Goal: Information Seeking & Learning: Check status

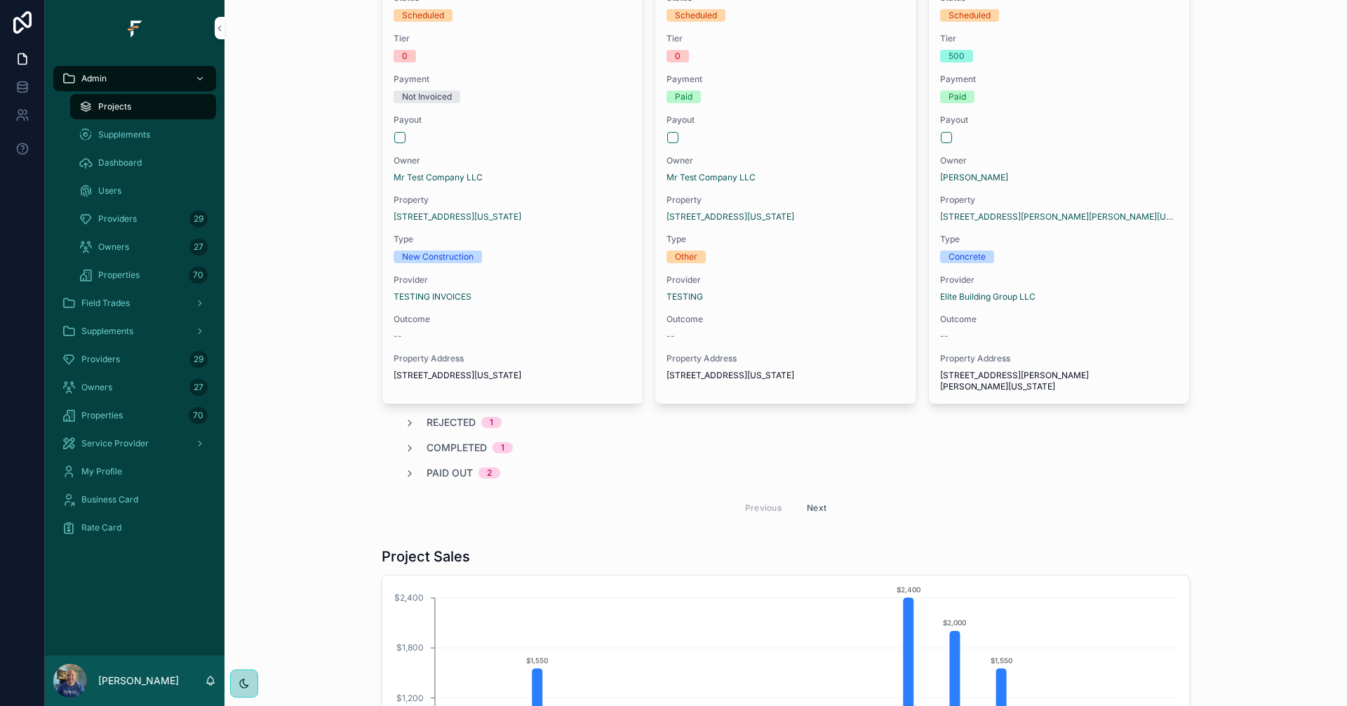
scroll to position [140, 0]
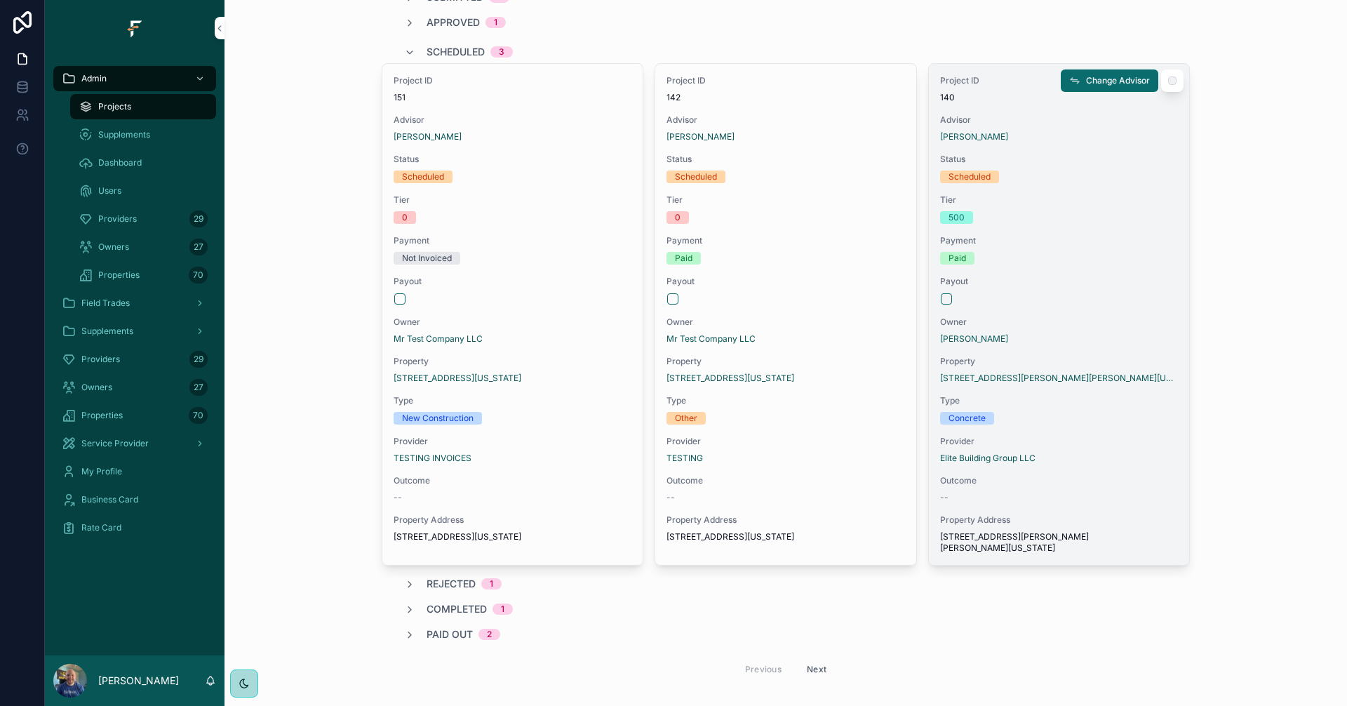
click at [1098, 316] on span "Owner" at bounding box center [1059, 321] width 238 height 11
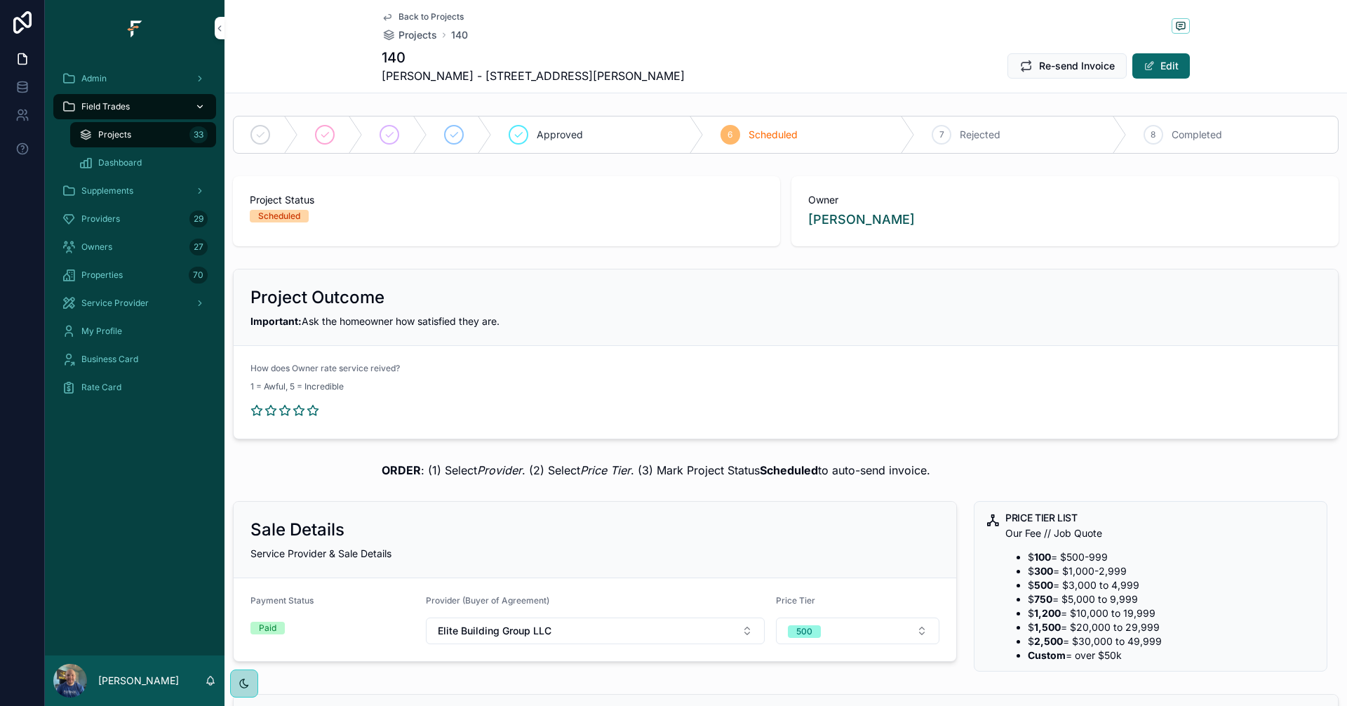
click at [163, 107] on div "Field Trades" at bounding box center [135, 106] width 146 height 22
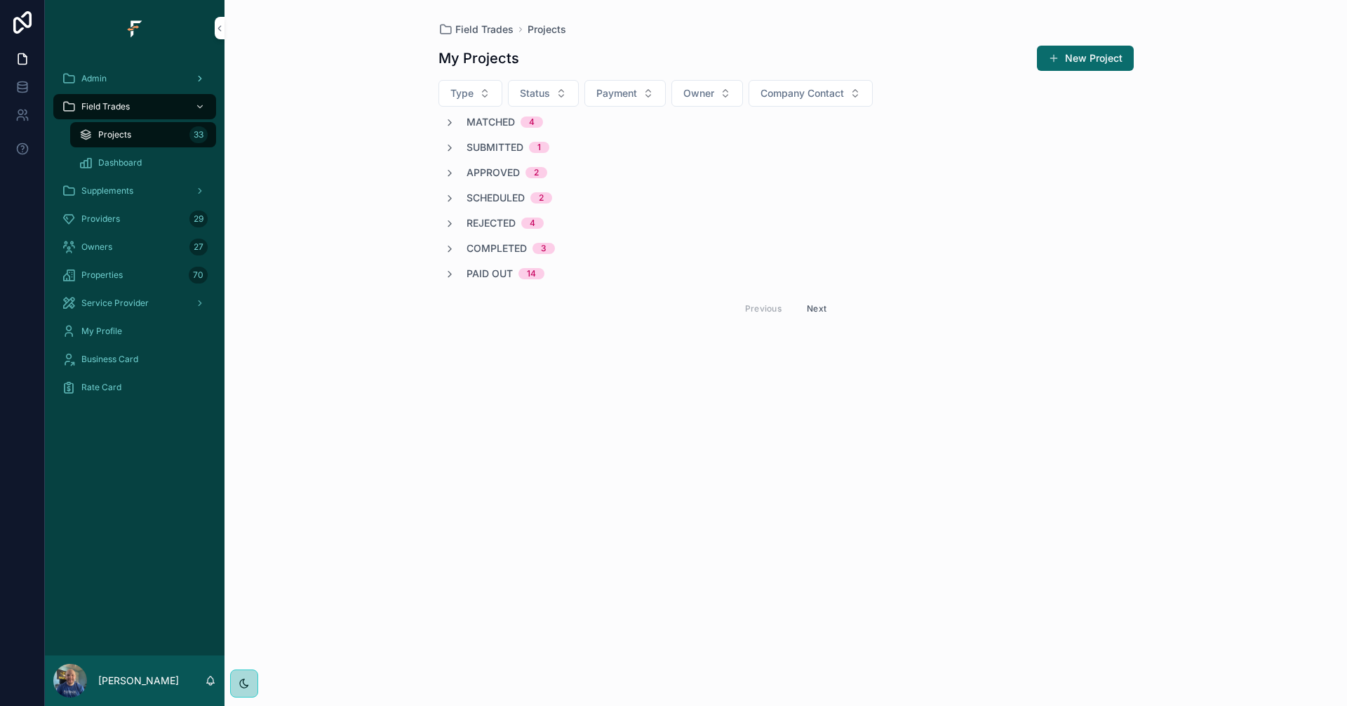
click at [114, 74] on div "Admin" at bounding box center [135, 78] width 146 height 22
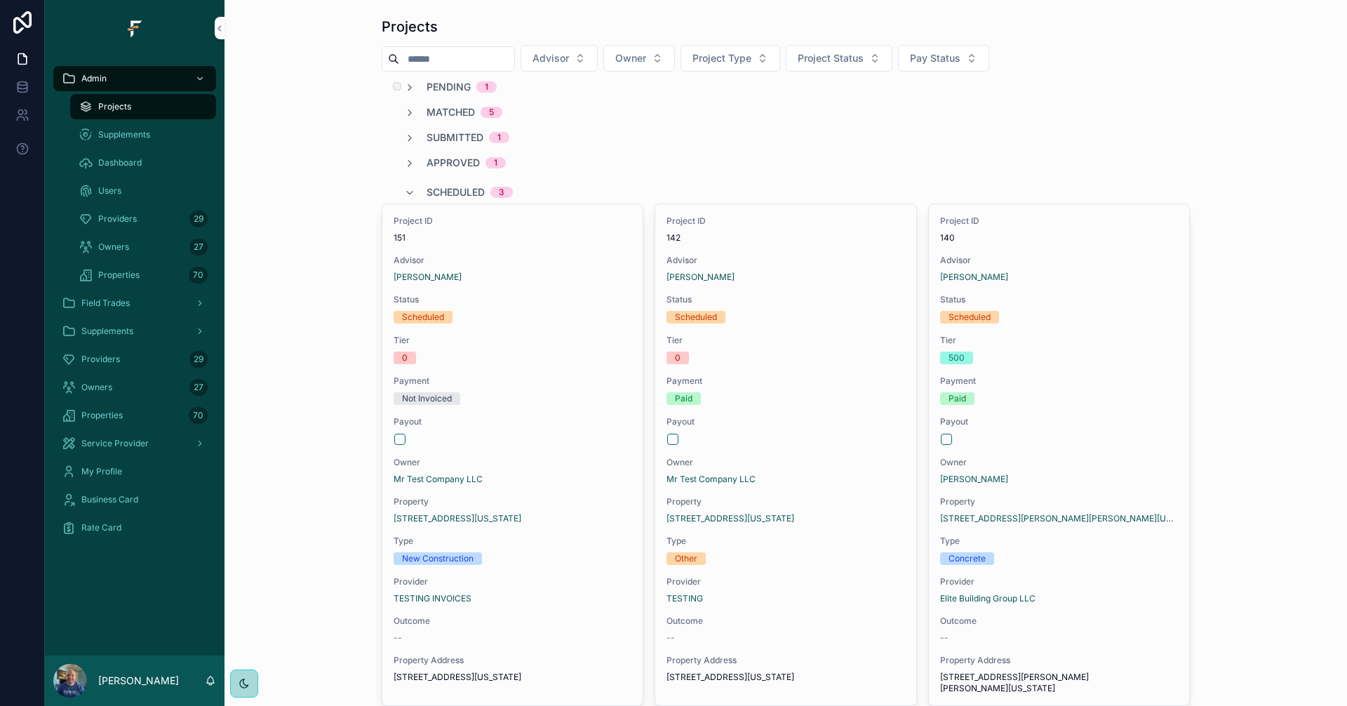
click at [456, 85] on span "Pending" at bounding box center [449, 87] width 44 height 14
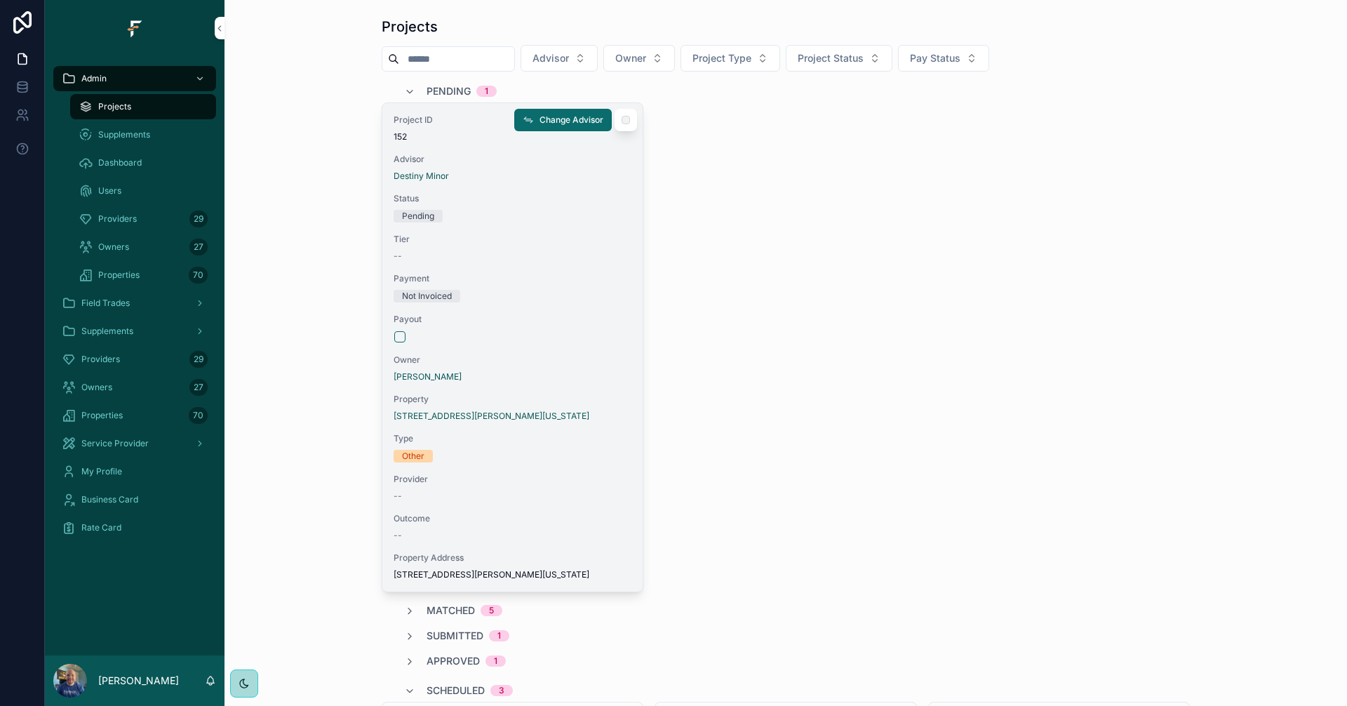
click at [585, 301] on div "Not Invoiced" at bounding box center [513, 296] width 238 height 13
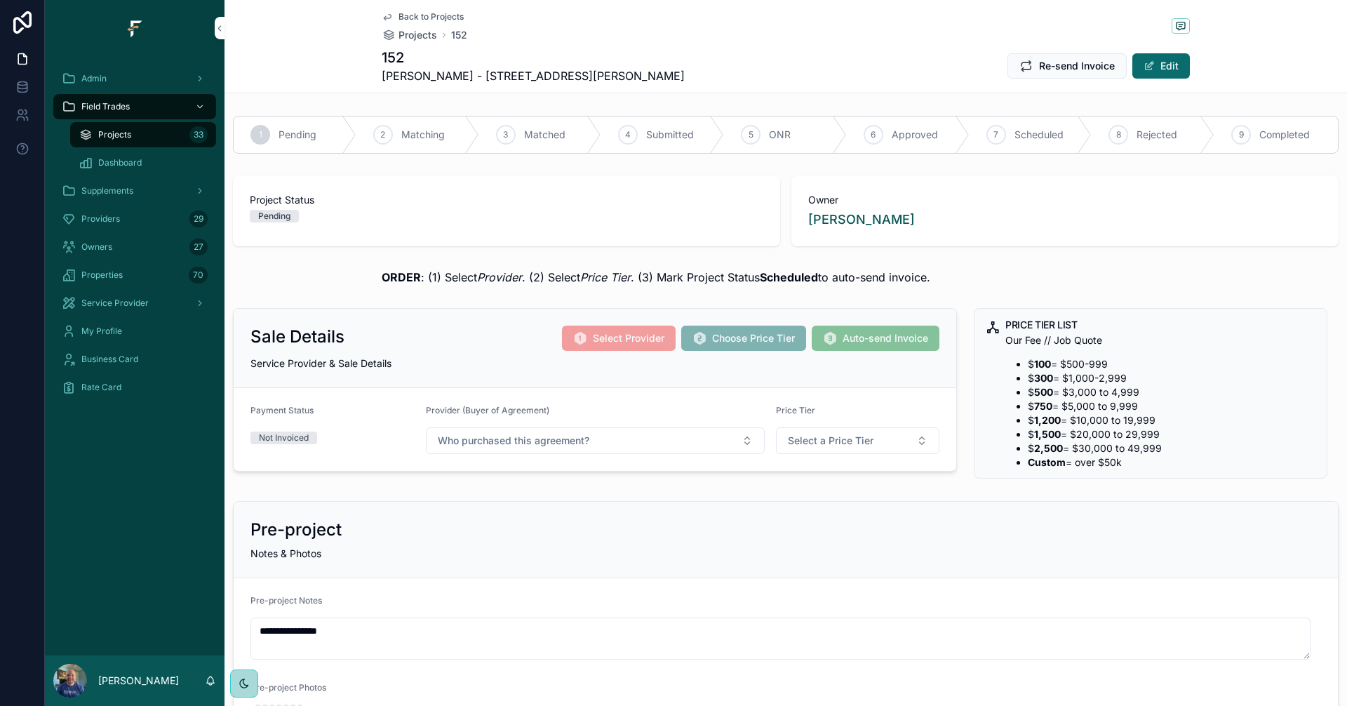
click at [416, 18] on span "Back to Projects" at bounding box center [431, 16] width 65 height 11
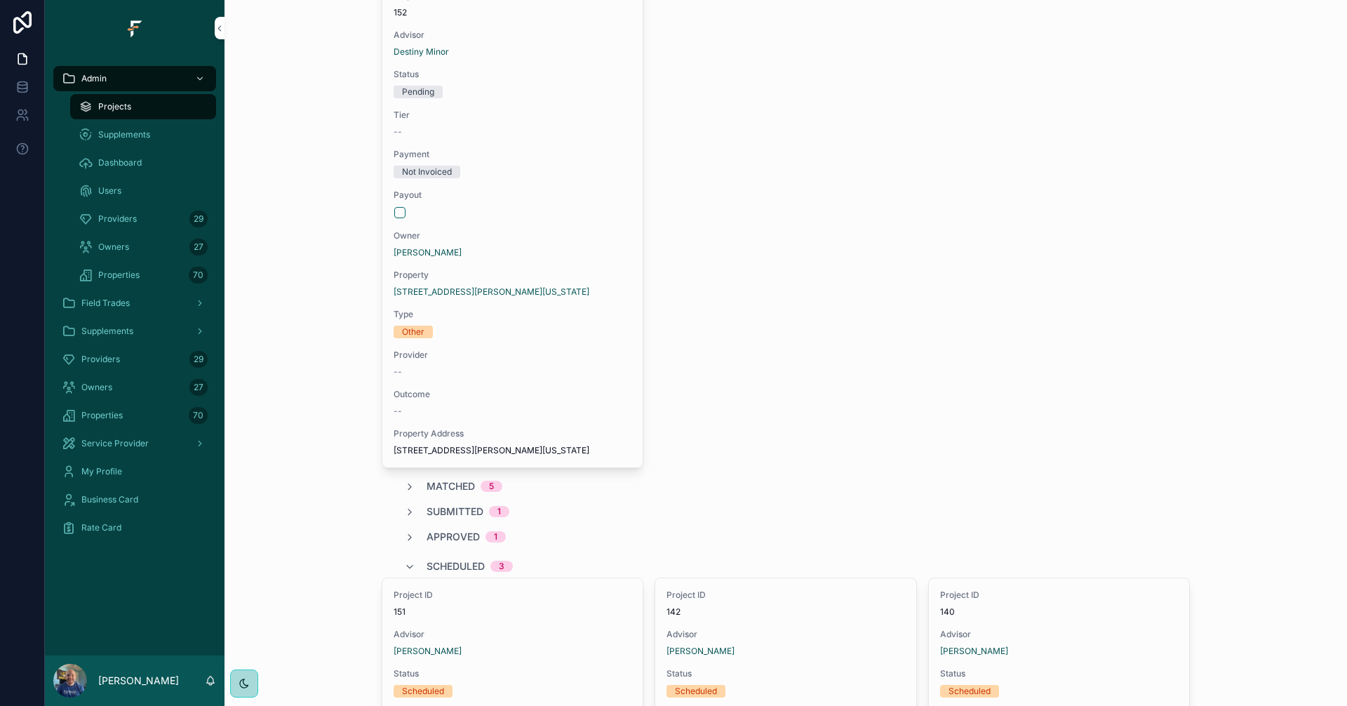
scroll to position [140, 0]
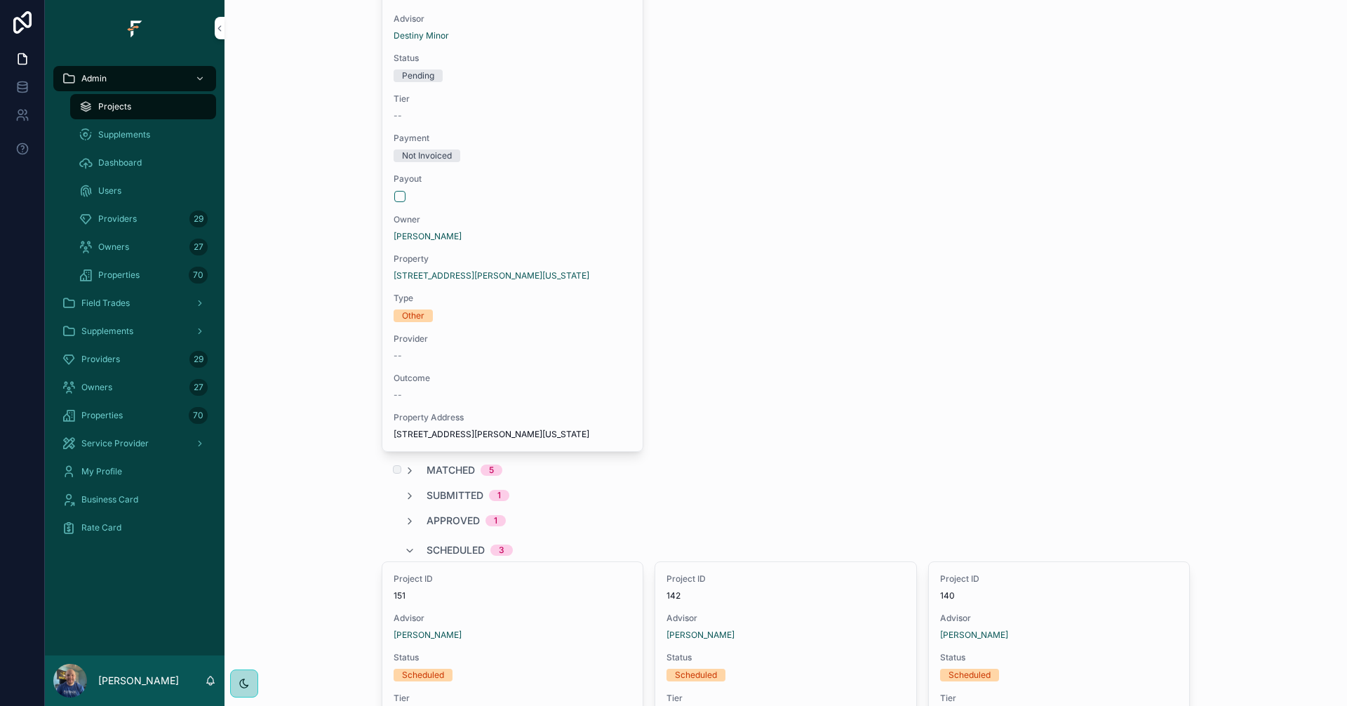
click at [445, 477] on span "Matched" at bounding box center [451, 470] width 48 height 14
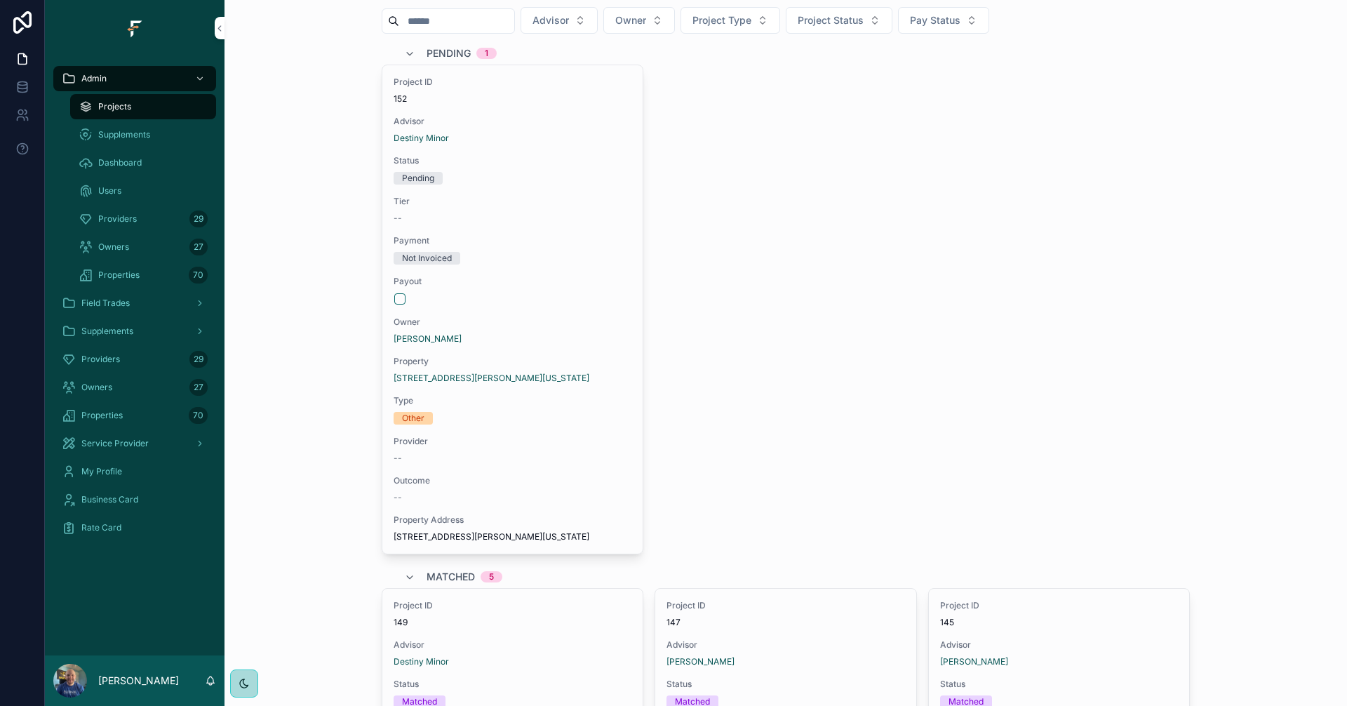
scroll to position [0, 0]
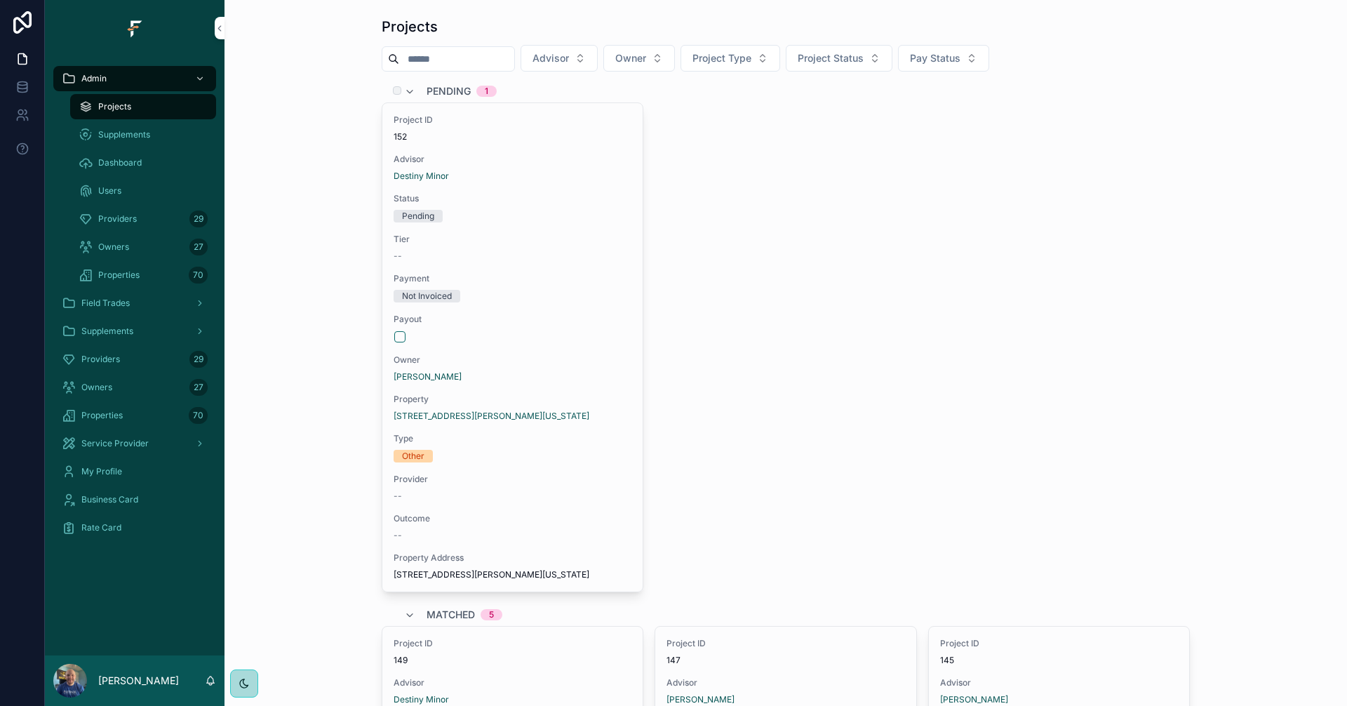
click at [443, 88] on span "Pending" at bounding box center [449, 91] width 44 height 14
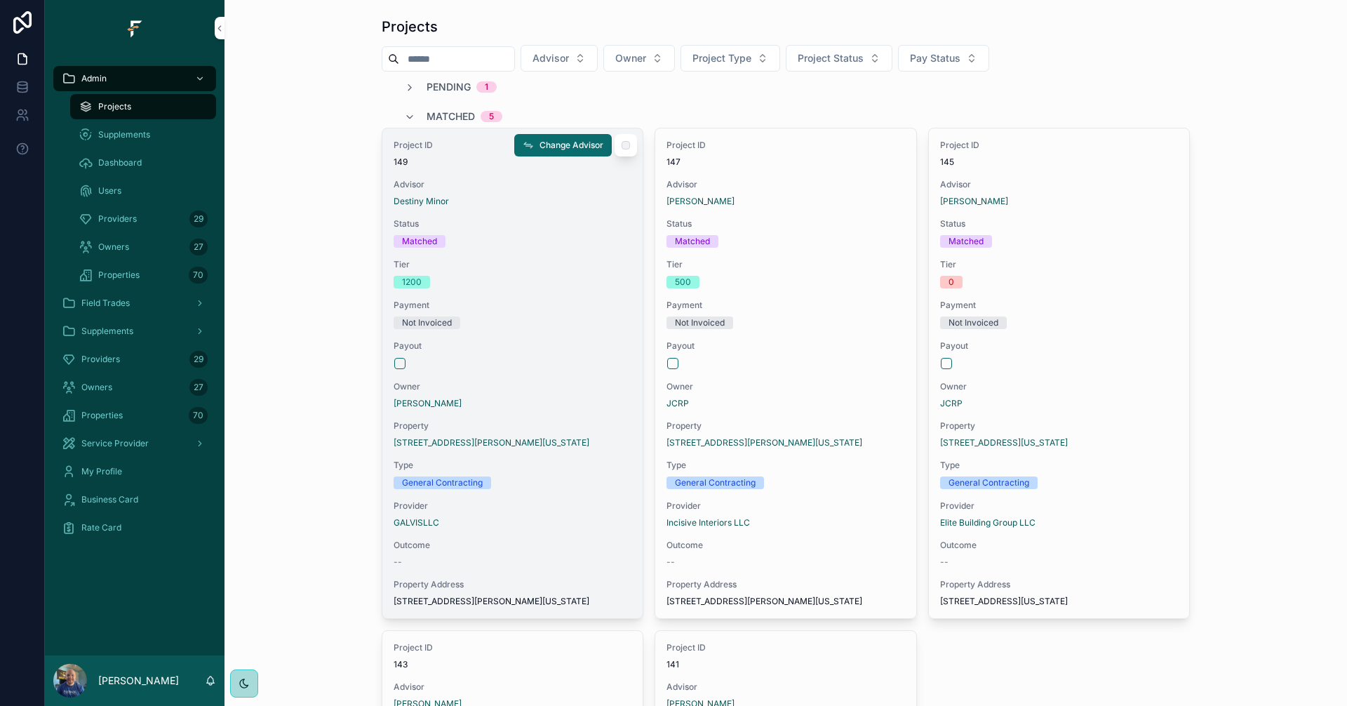
click at [566, 500] on div "Project ID 149 Advisor Destiny Minor Status Matched Tier 1200 Payment Not Invoi…" at bounding box center [512, 373] width 260 height 490
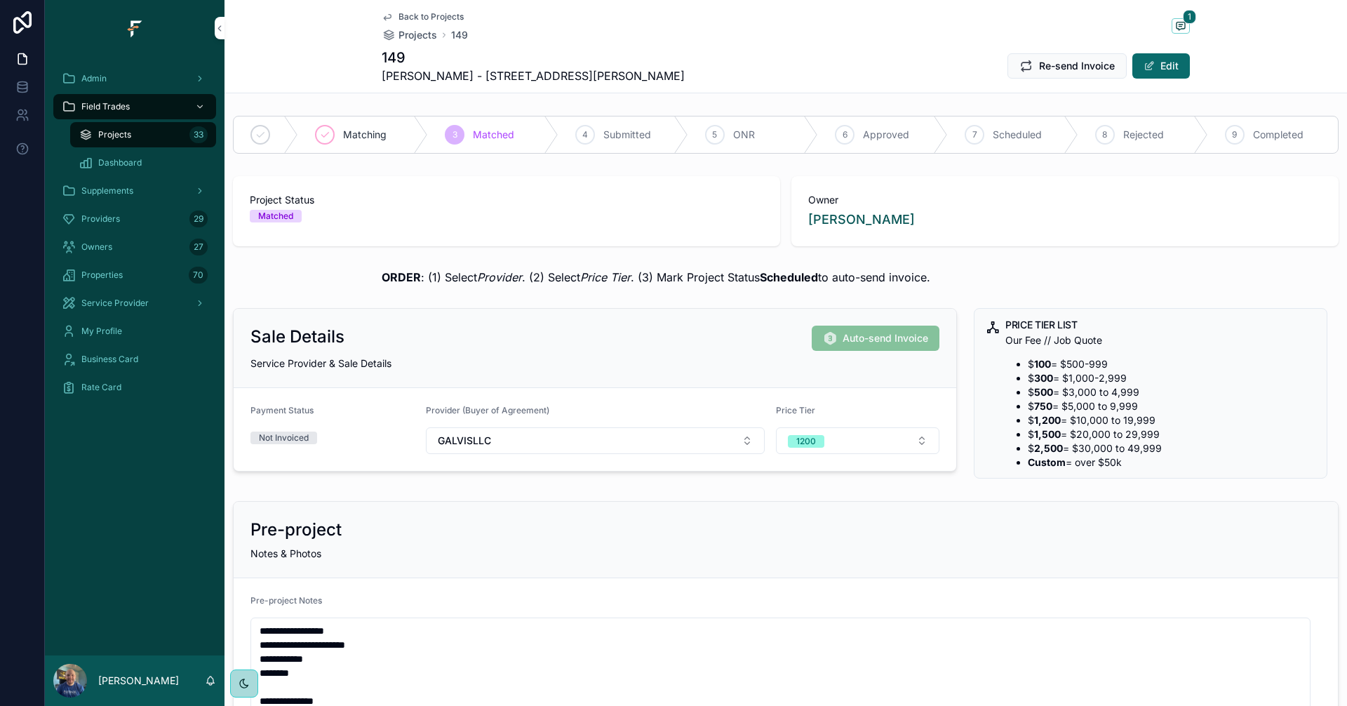
drag, startPoint x: 937, startPoint y: 276, endPoint x: 375, endPoint y: 273, distance: 561.4
click at [375, 273] on div "ORDER : (1) Select Provider . (2) Select Price Tier . (3) Mark Project Status S…" at bounding box center [786, 277] width 1123 height 28
click at [331, 265] on div "ORDER : (1) Select Provider . (2) Select Price Tier . (3) Mark Project Status S…" at bounding box center [786, 277] width 1123 height 28
drag, startPoint x: 375, startPoint y: 275, endPoint x: 975, endPoint y: 283, distance: 600.0
click at [975, 283] on div "ORDER : (1) Select Provider . (2) Select Price Tier . (3) Mark Project Status S…" at bounding box center [786, 277] width 1123 height 28
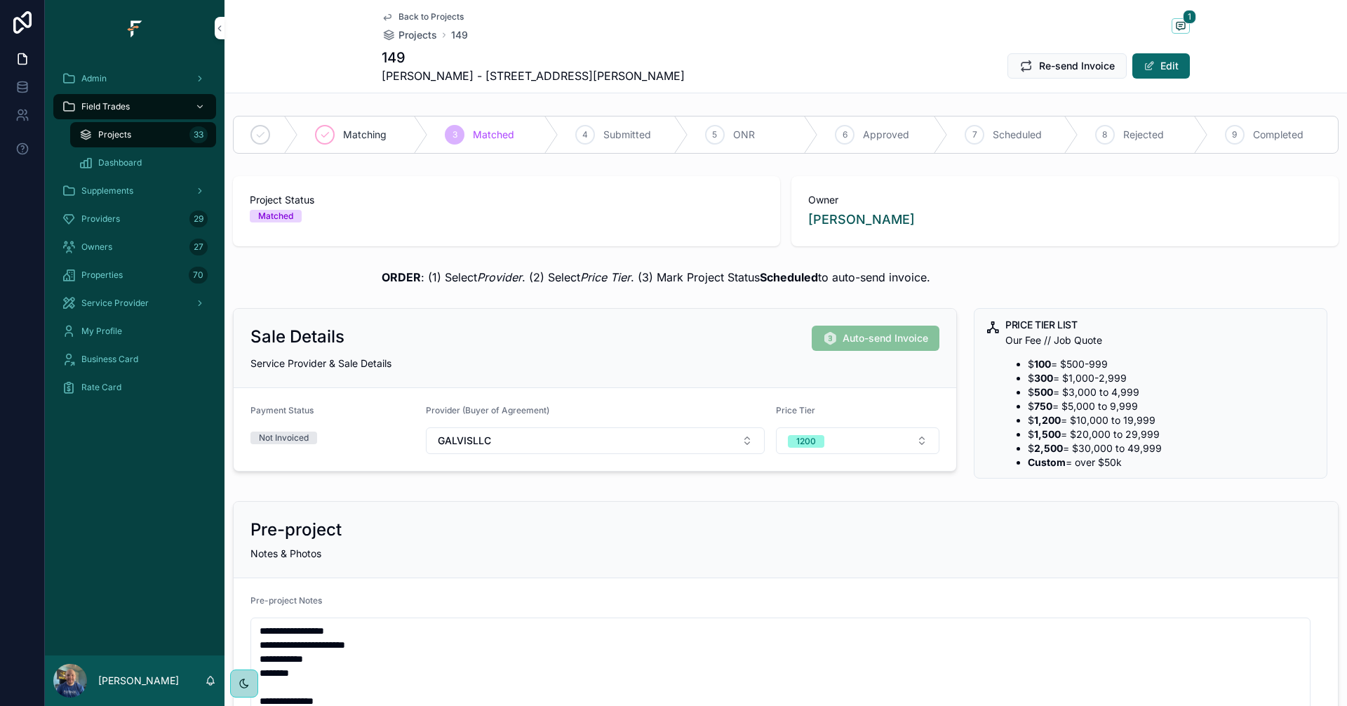
drag, startPoint x: 936, startPoint y: 278, endPoint x: 376, endPoint y: 264, distance: 560.2
click at [376, 264] on div "ORDER : (1) Select Provider . (2) Select Price Tier . (3) Mark Project Status S…" at bounding box center [786, 277] width 1123 height 28
click at [411, 19] on span "Back to Projects" at bounding box center [431, 16] width 65 height 11
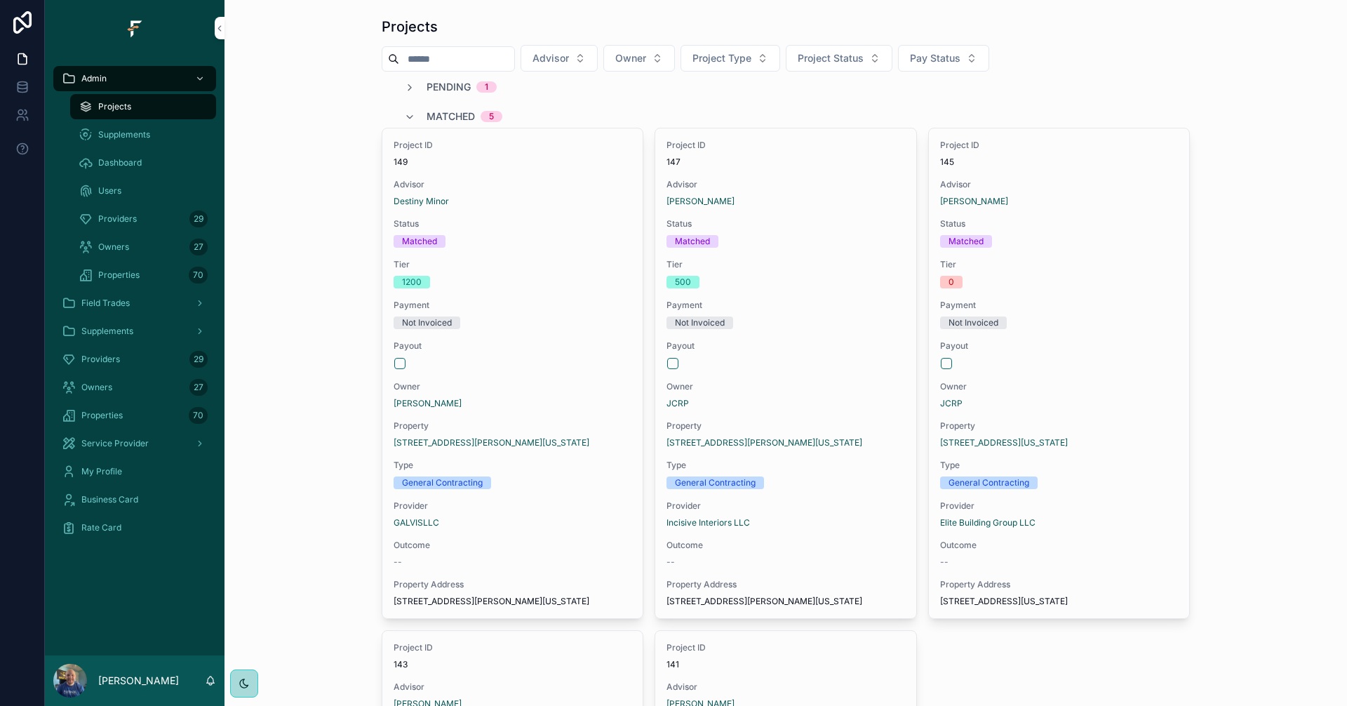
click at [675, 52] on button "Owner" at bounding box center [639, 58] width 72 height 27
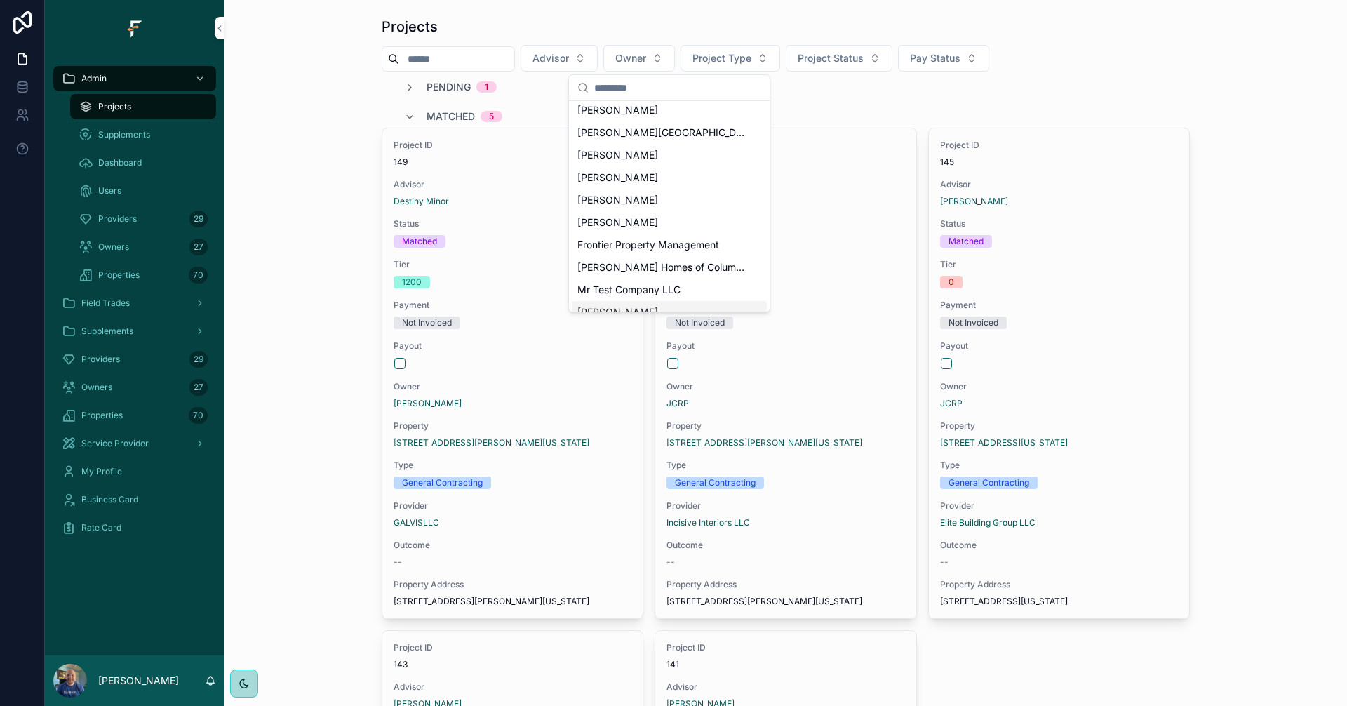
scroll to position [70, 0]
click at [664, 271] on span "Frontier Property Management" at bounding box center [649, 269] width 142 height 14
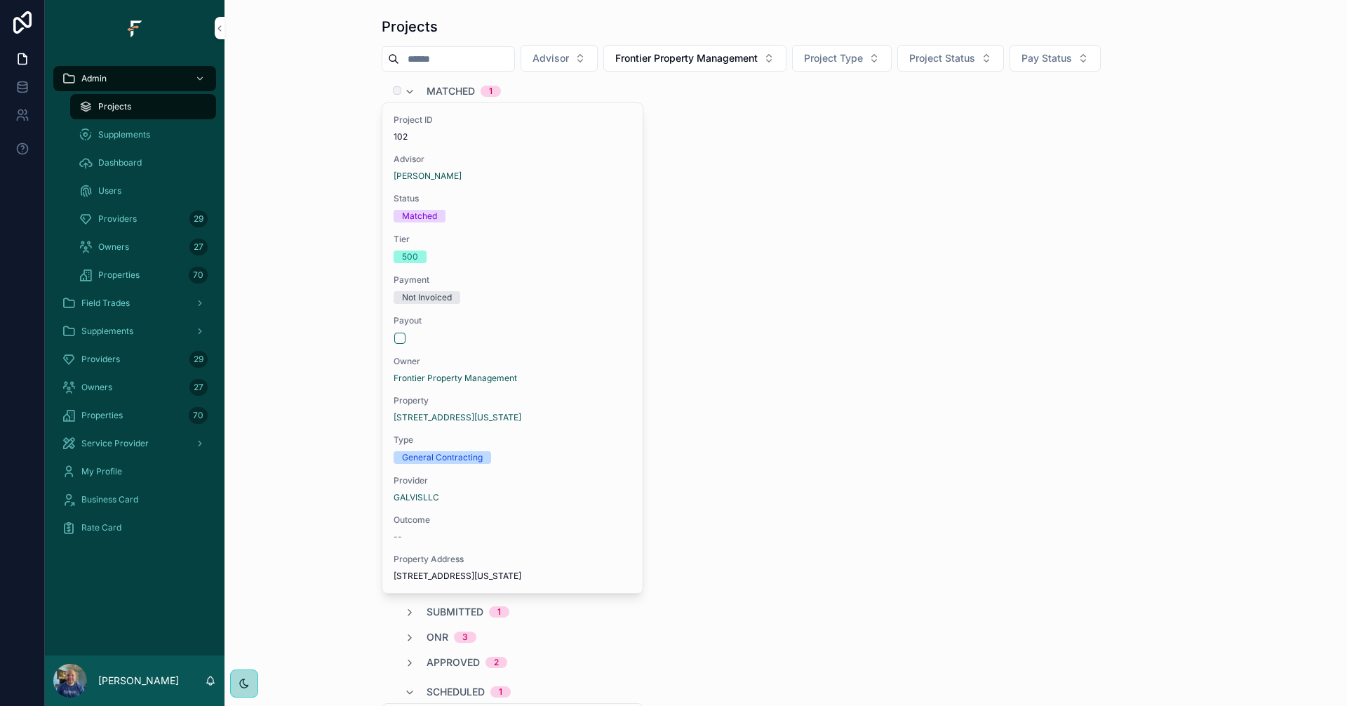
click at [444, 95] on span "Matched" at bounding box center [451, 91] width 48 height 14
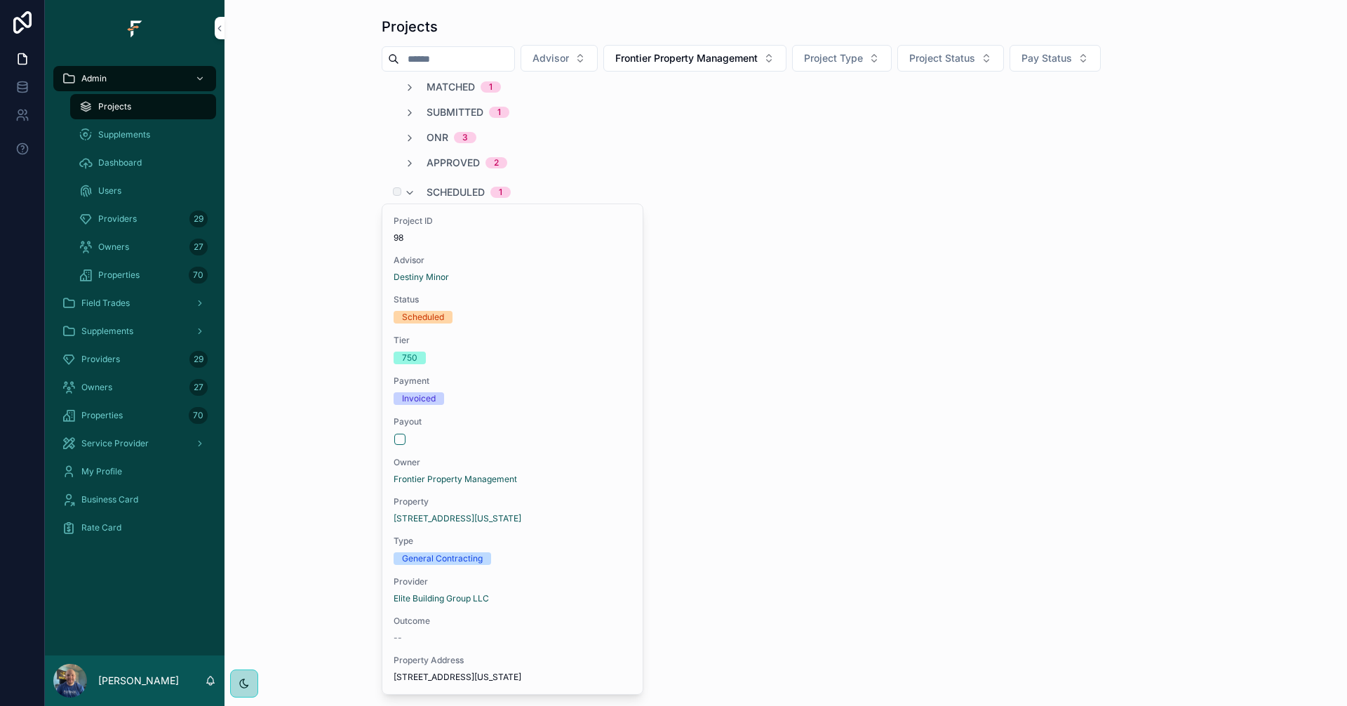
click at [462, 190] on span "Scheduled" at bounding box center [456, 192] width 58 height 14
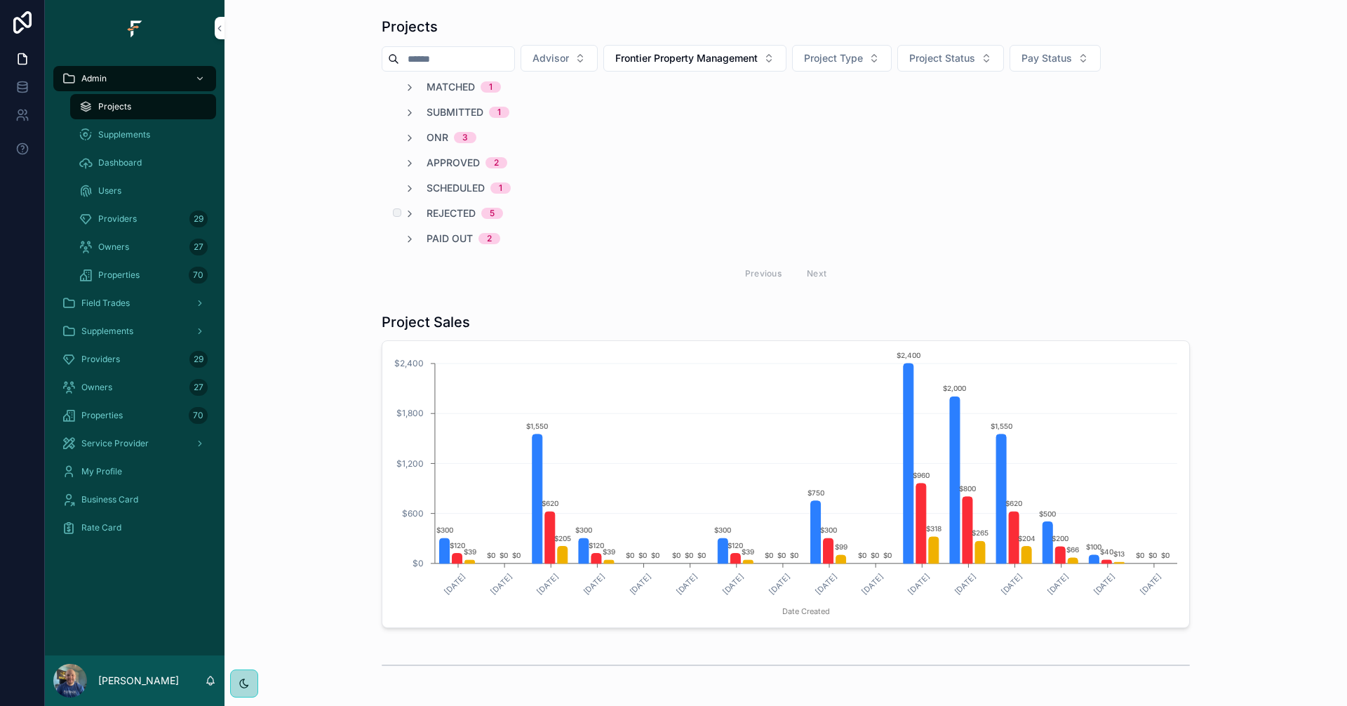
click at [447, 212] on span "Rejected" at bounding box center [451, 213] width 49 height 14
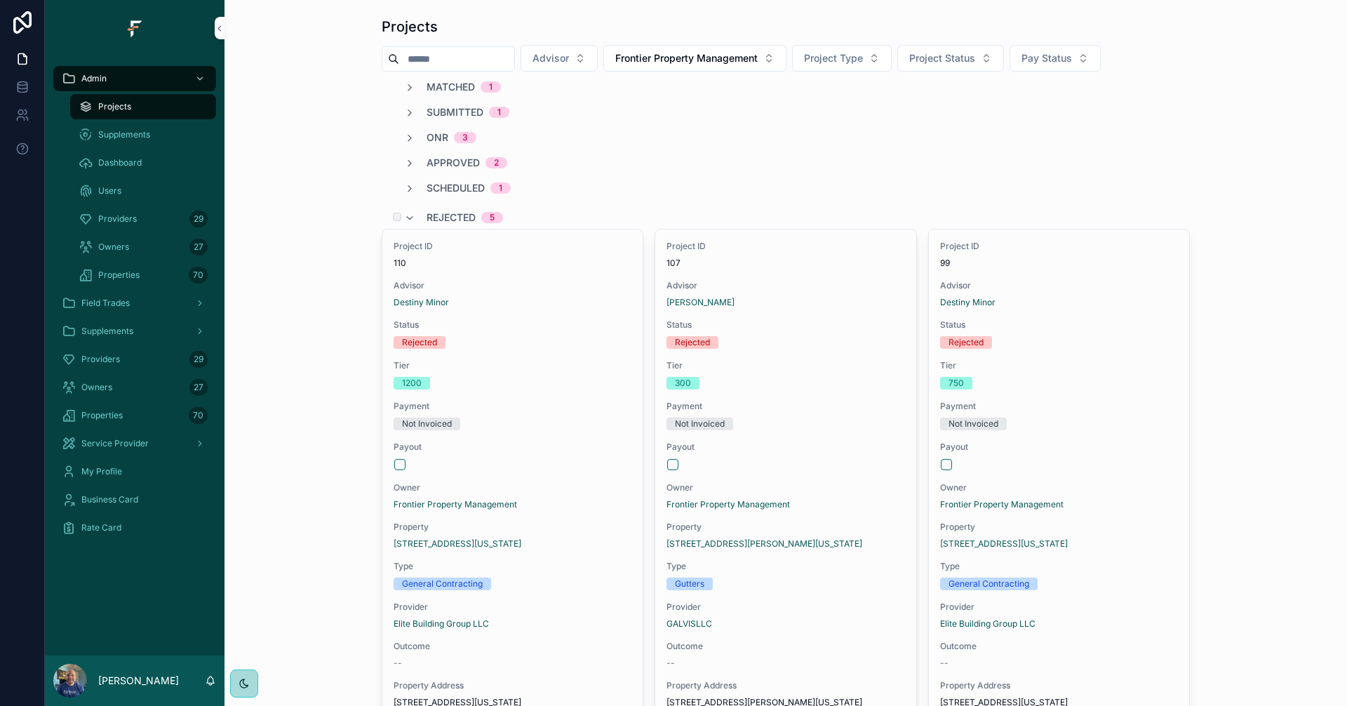
click at [446, 215] on span "Rejected" at bounding box center [451, 218] width 49 height 14
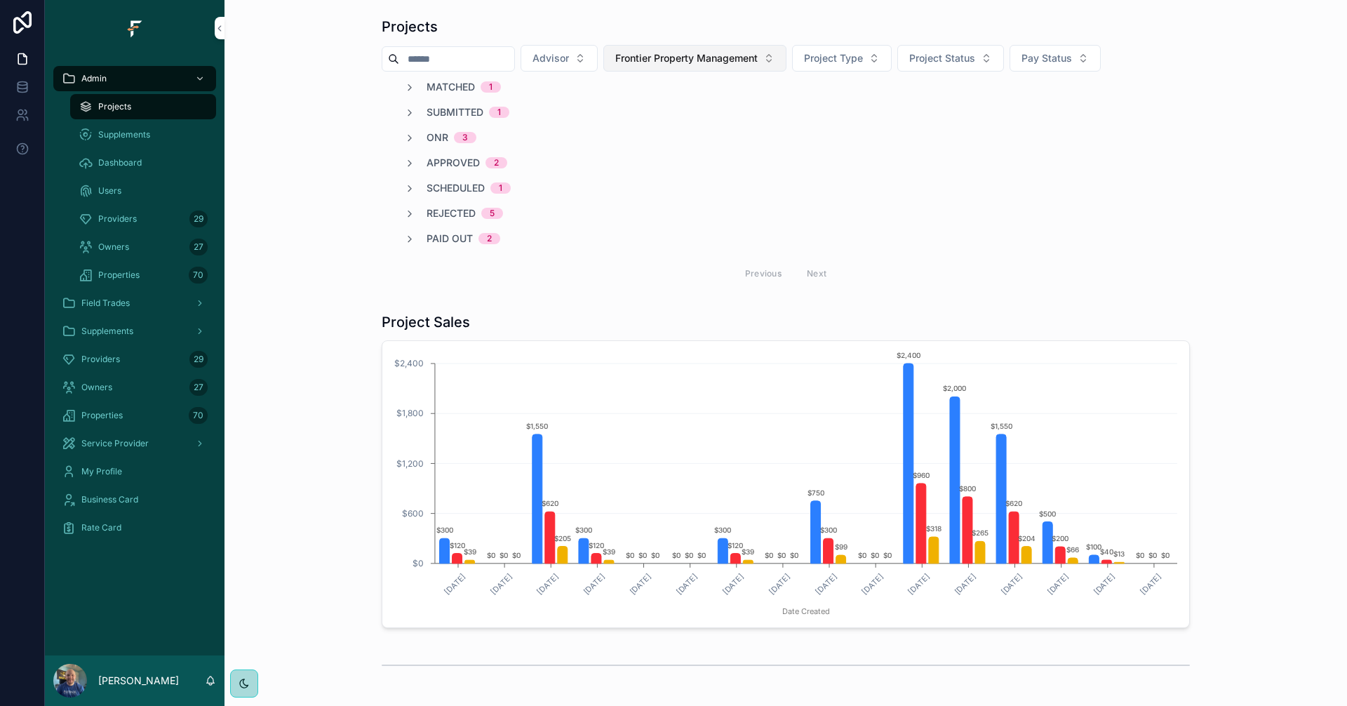
click at [781, 66] on button "Frontier Property Management" at bounding box center [694, 58] width 183 height 27
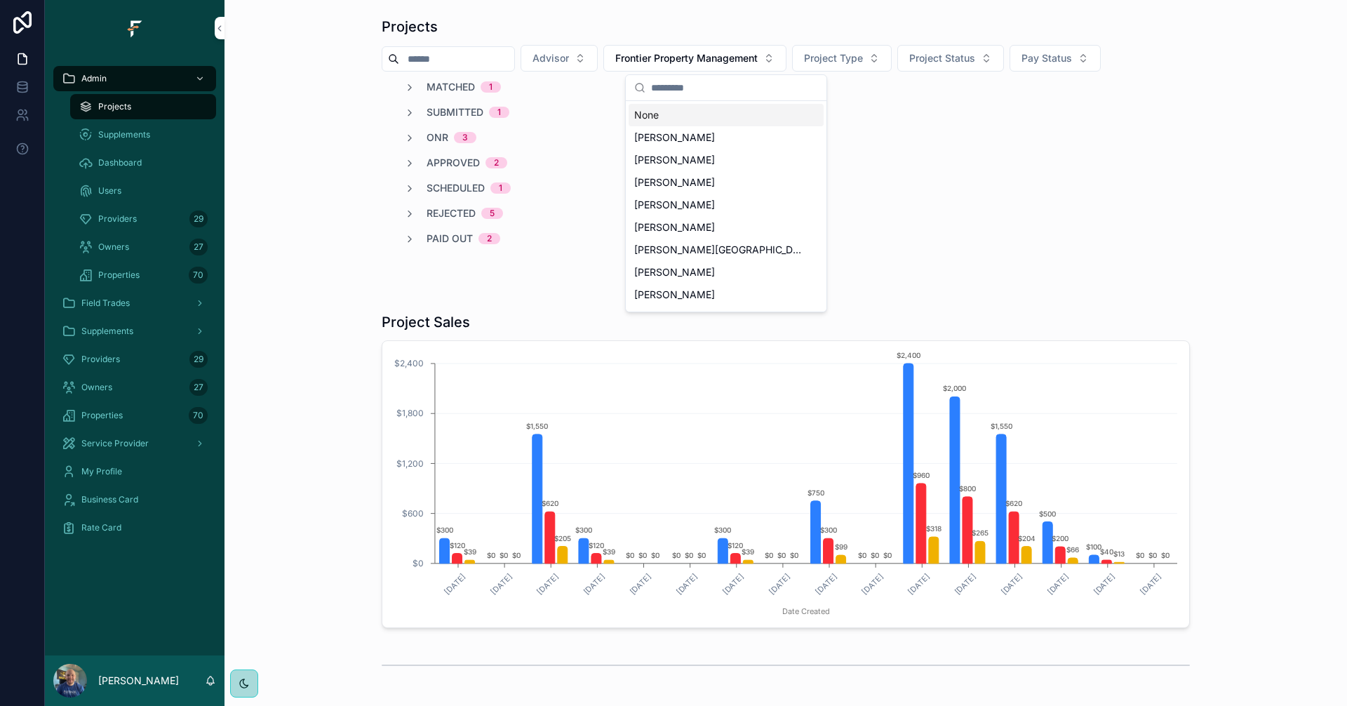
click at [718, 112] on div "None" at bounding box center [726, 115] width 195 height 22
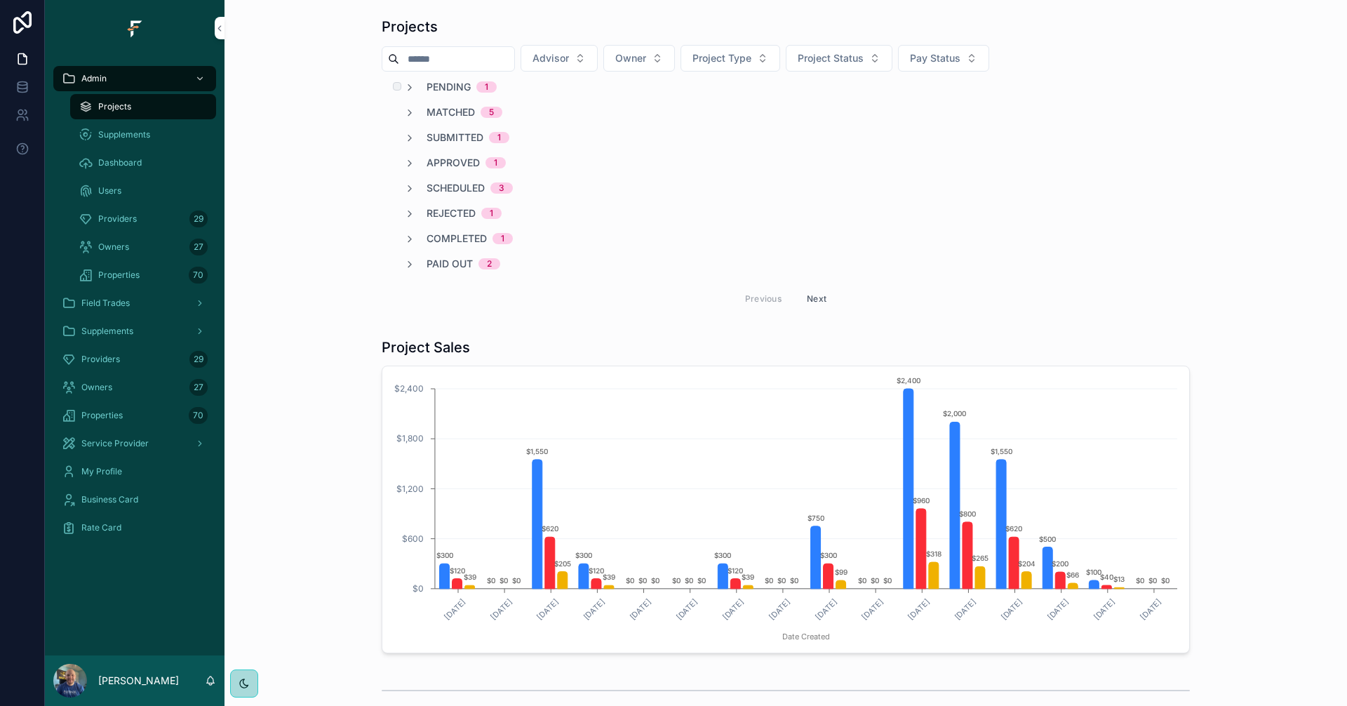
click at [448, 88] on span "Pending" at bounding box center [449, 87] width 44 height 14
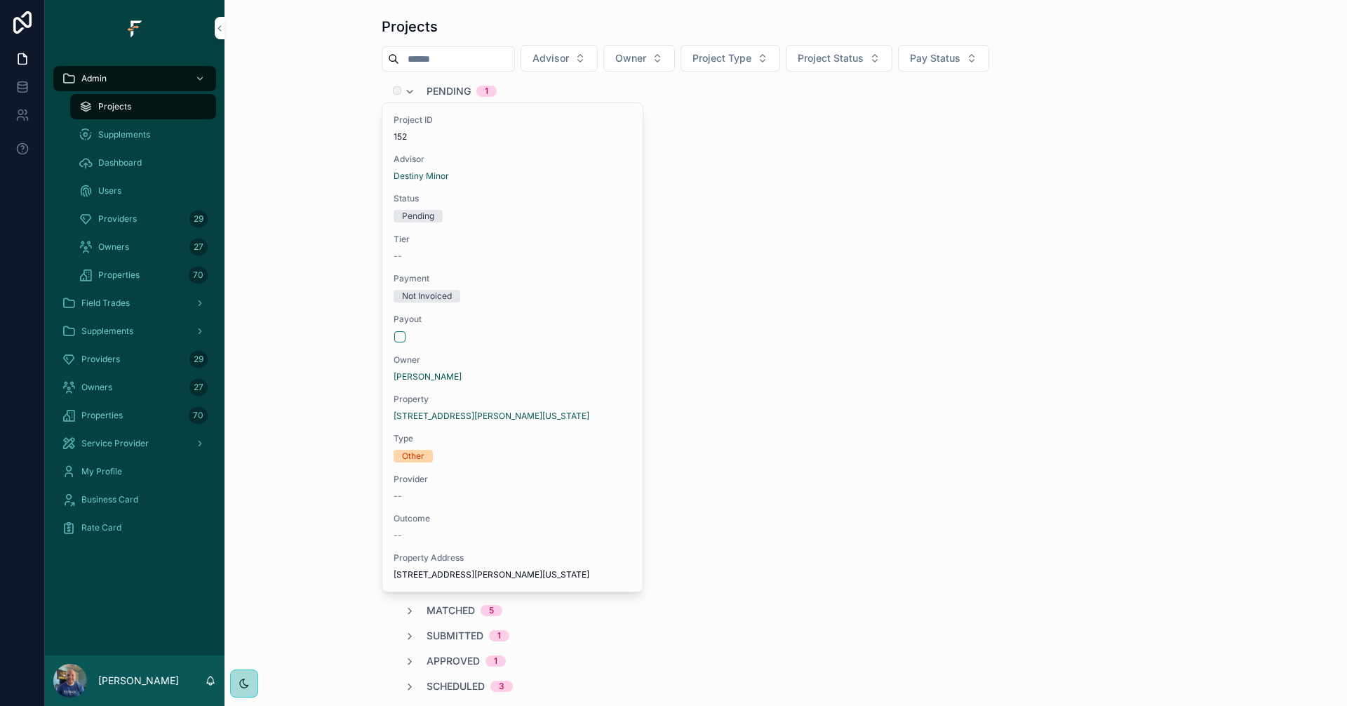
click at [448, 88] on span "Pending" at bounding box center [449, 91] width 44 height 14
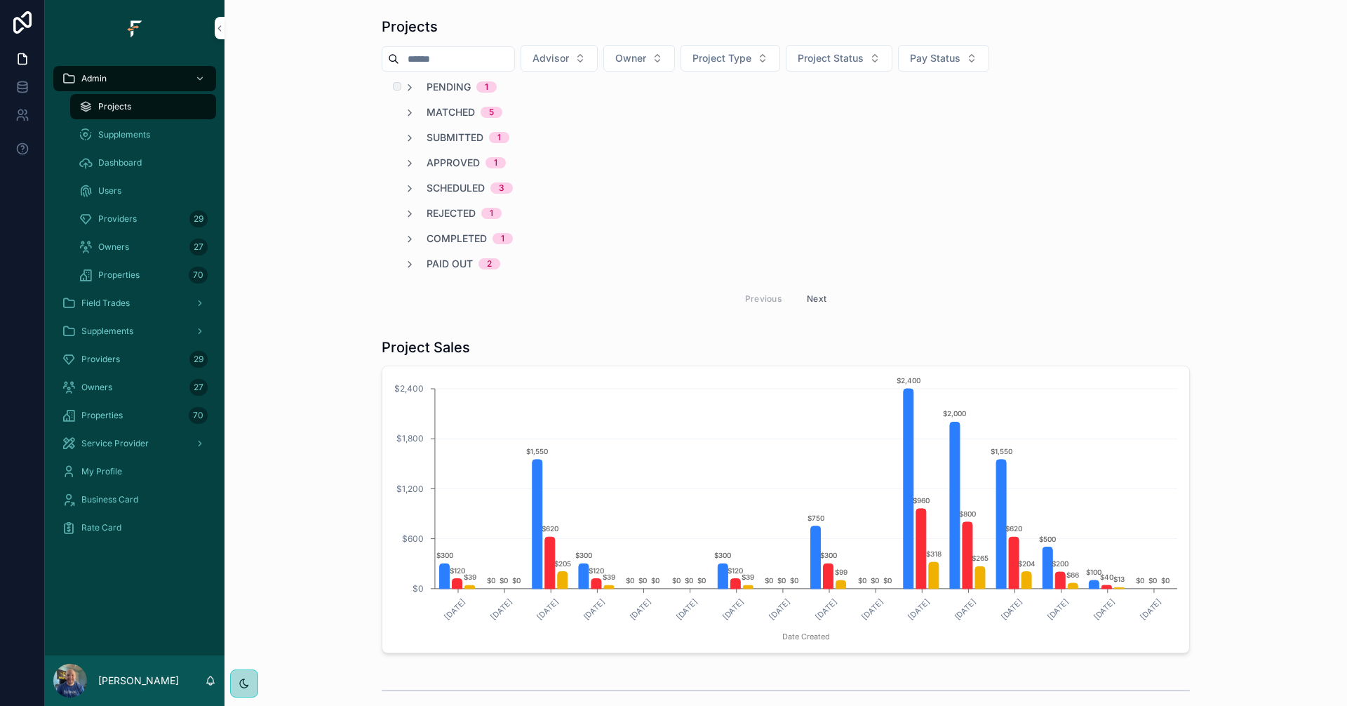
click at [444, 84] on span "Pending" at bounding box center [449, 87] width 44 height 14
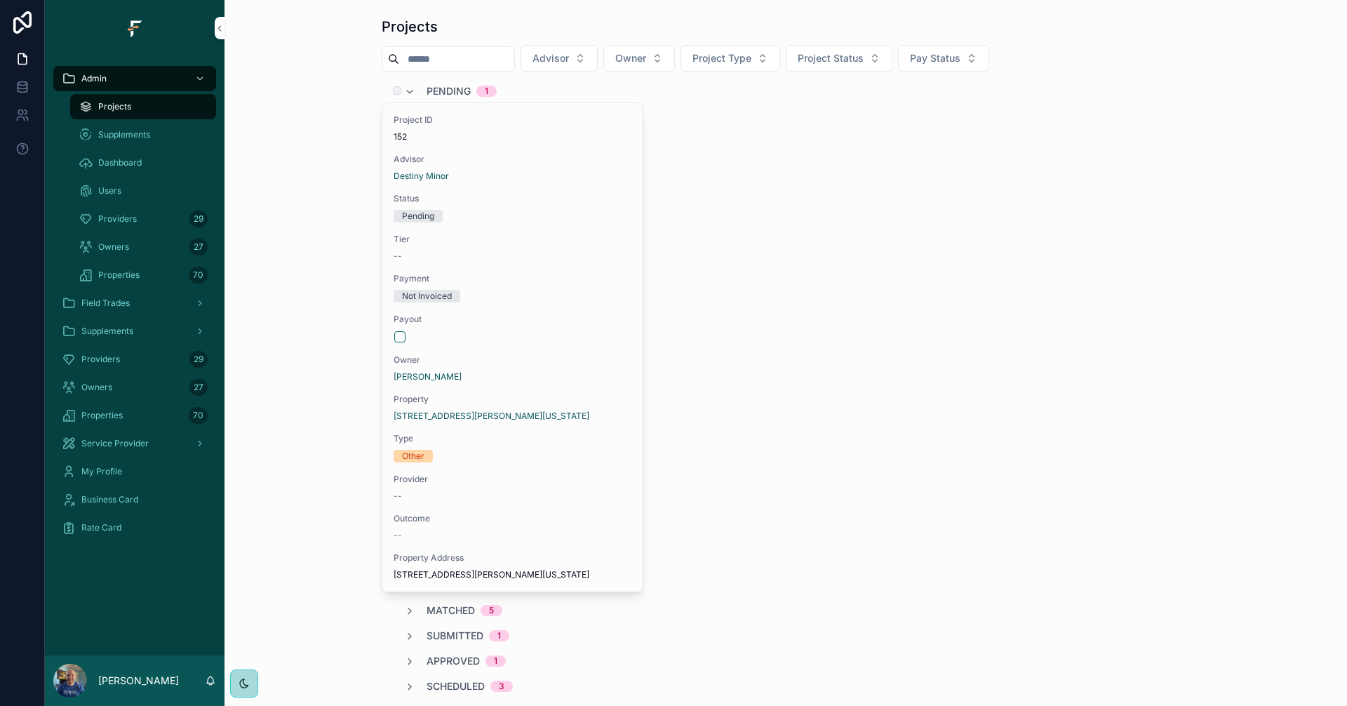
click at [446, 90] on span "Pending" at bounding box center [449, 91] width 44 height 14
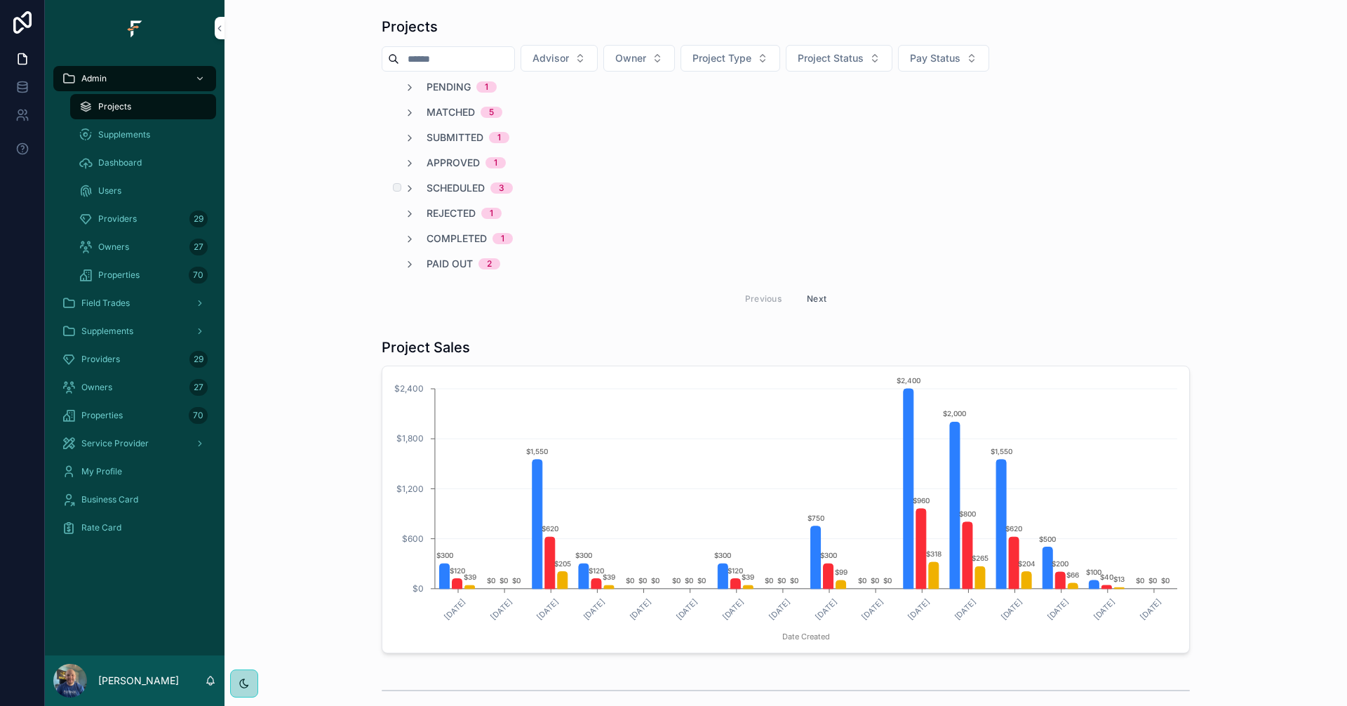
click at [1065, 189] on div "Scheduled 3" at bounding box center [786, 188] width 808 height 14
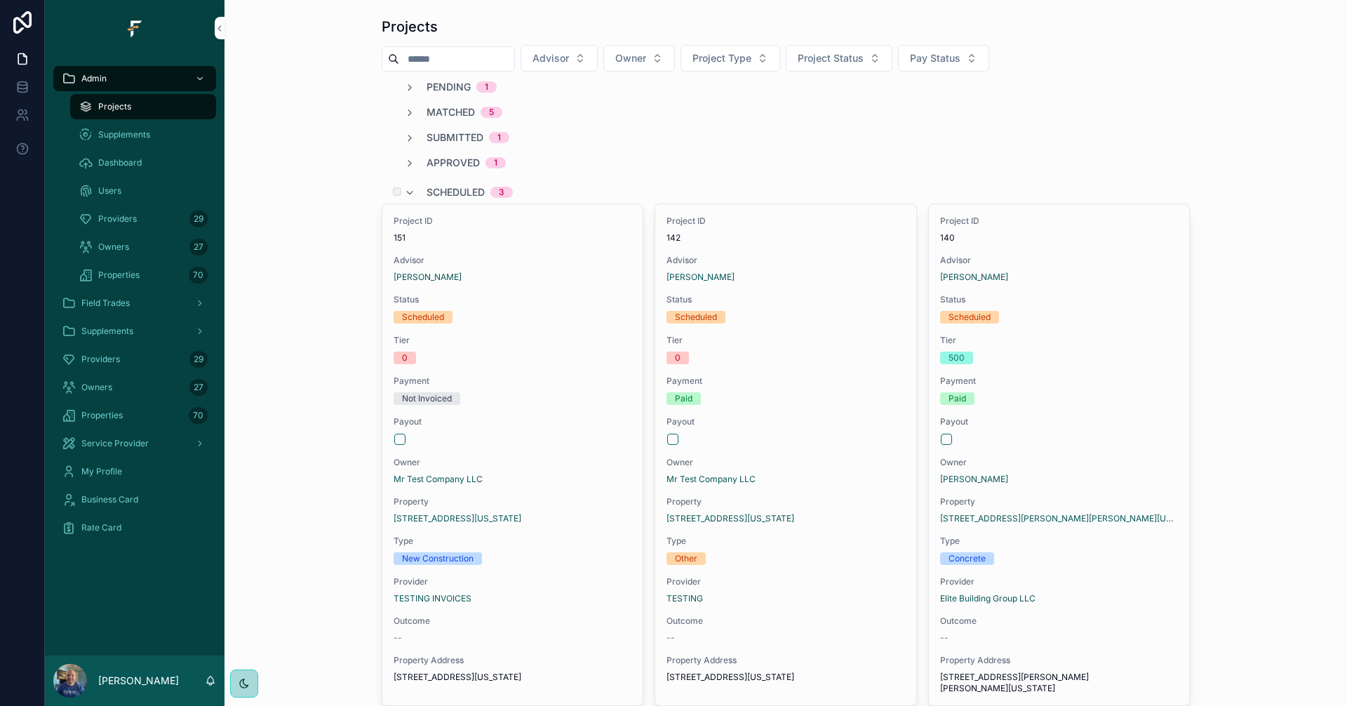
click at [451, 191] on span "Scheduled" at bounding box center [456, 192] width 58 height 14
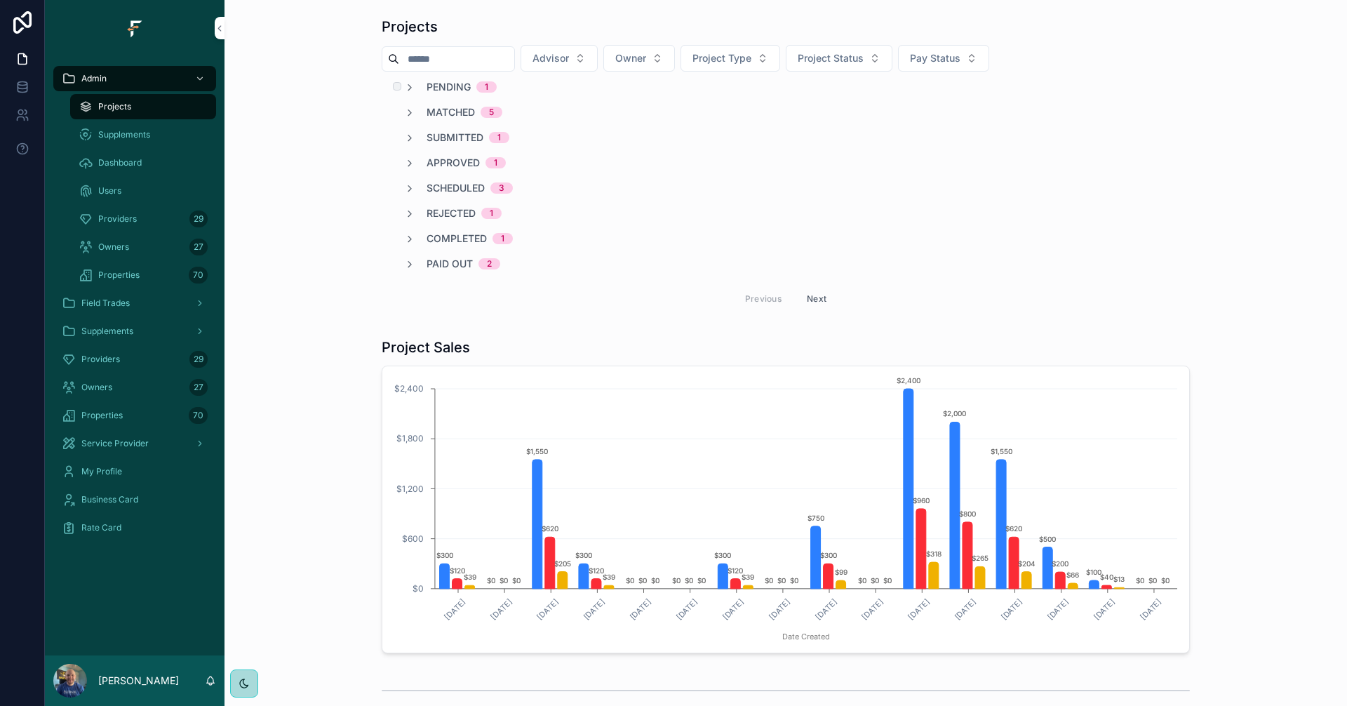
click at [435, 91] on span "Pending" at bounding box center [449, 87] width 44 height 14
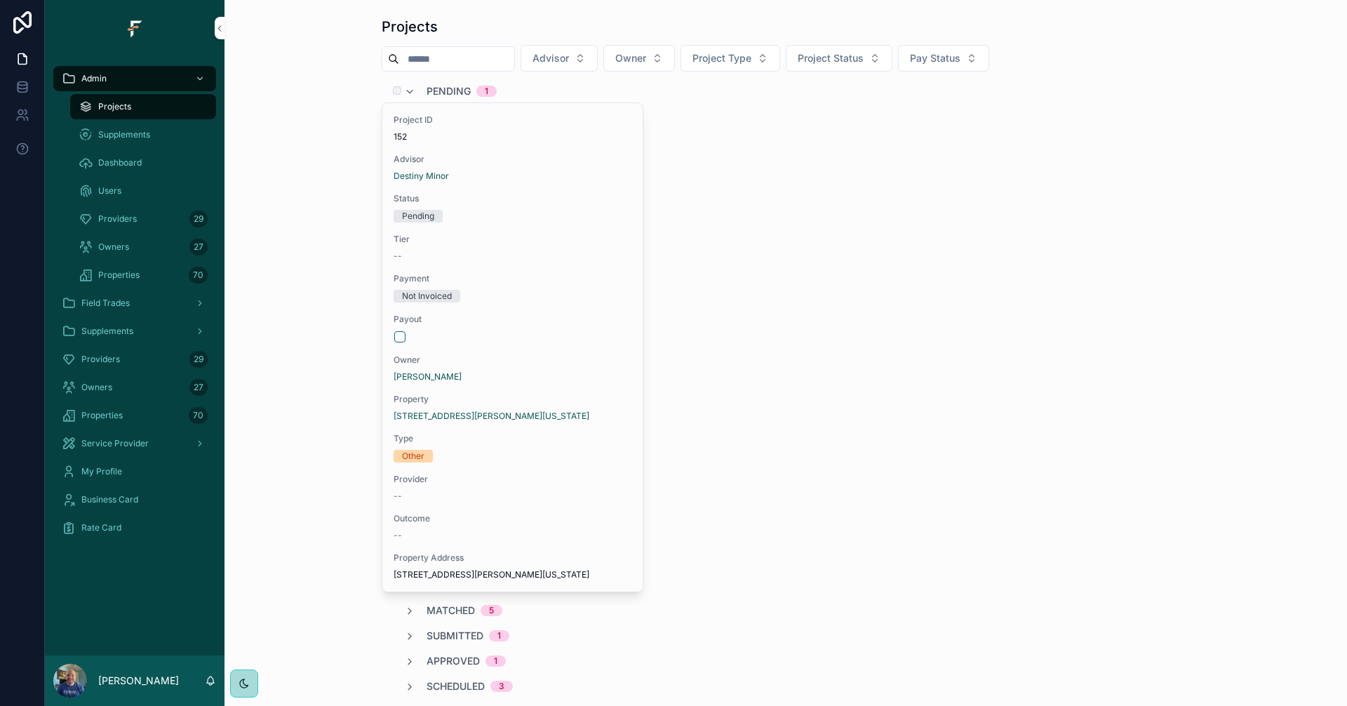
click at [435, 91] on span "Pending" at bounding box center [449, 91] width 44 height 14
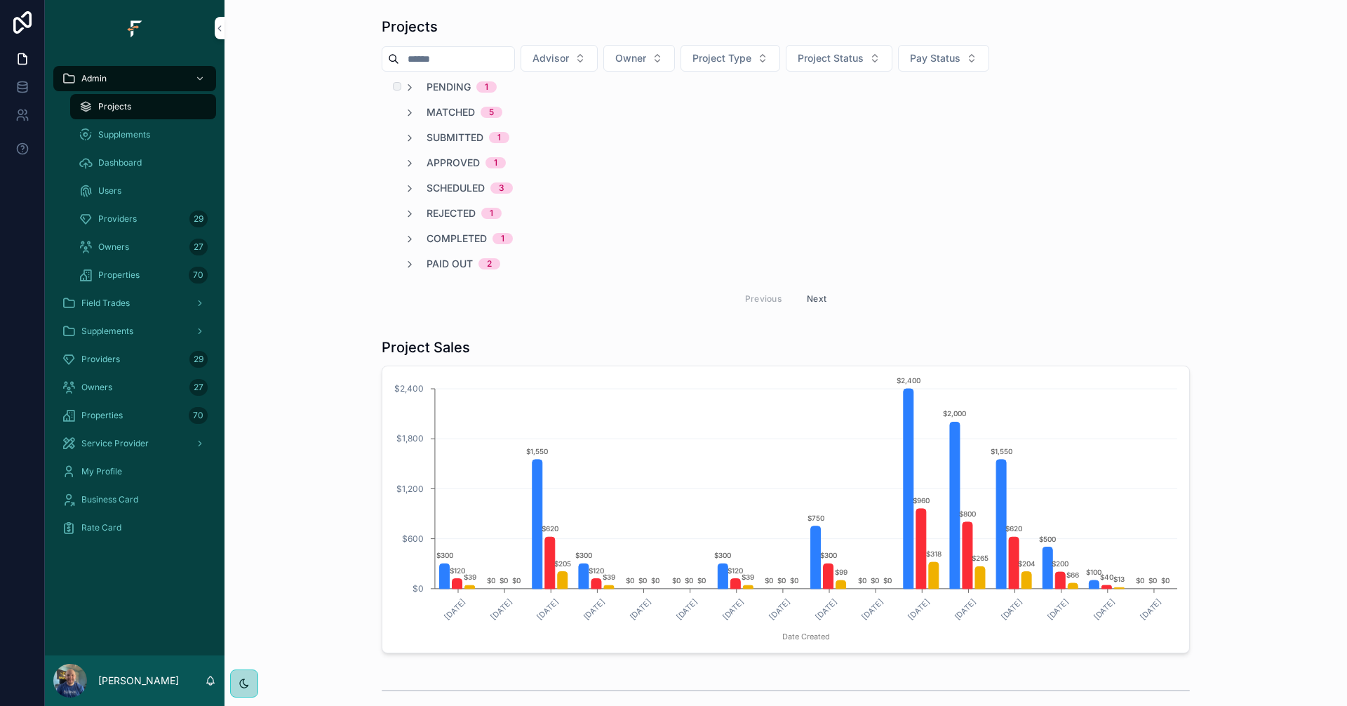
click at [435, 91] on span "Pending" at bounding box center [449, 87] width 44 height 14
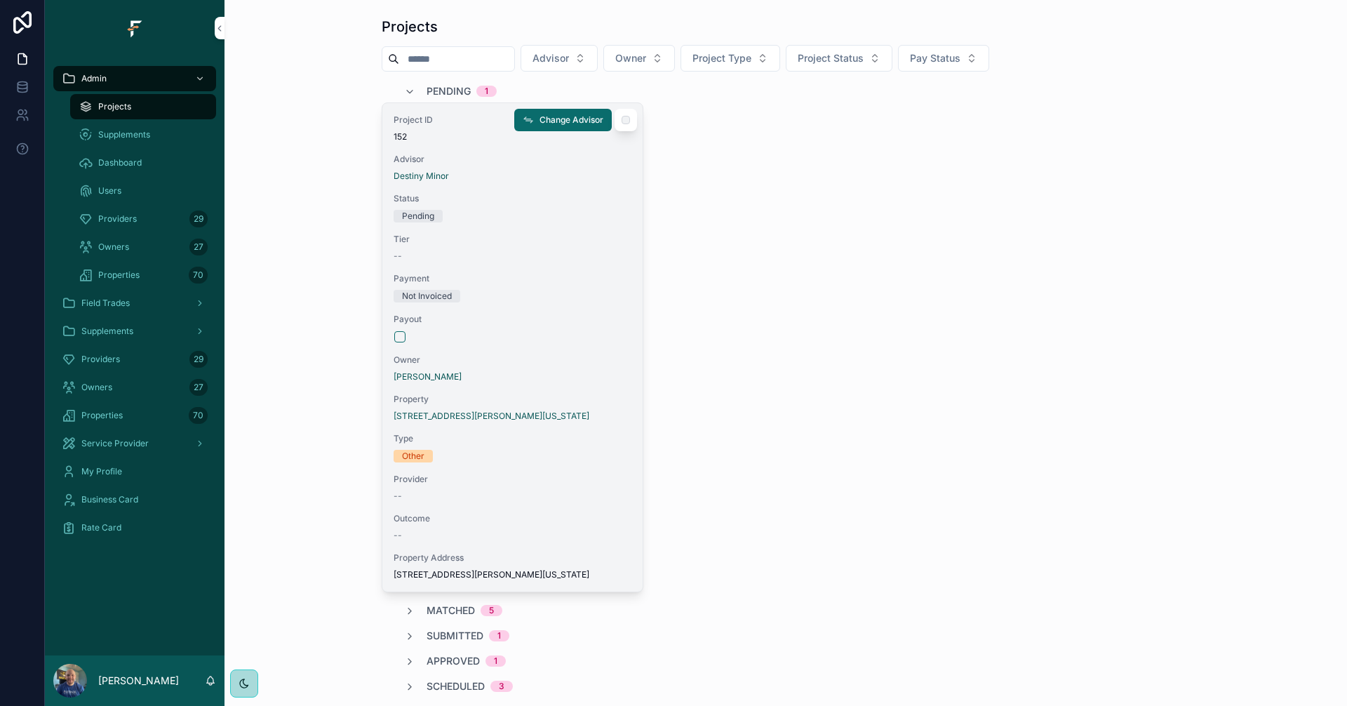
click at [581, 245] on div "Tier --" at bounding box center [513, 248] width 238 height 28
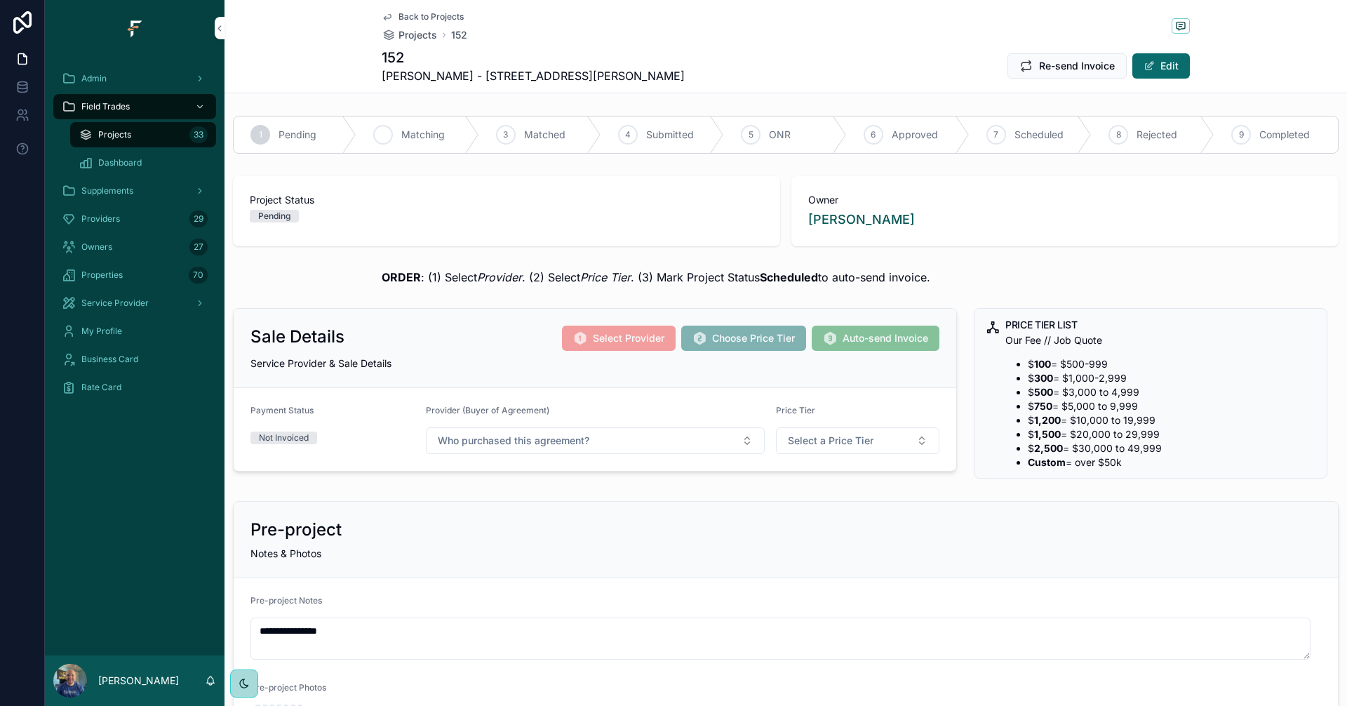
click at [419, 138] on span "Matching" at bounding box center [423, 135] width 44 height 14
click at [414, 16] on span "Back to Projects" at bounding box center [431, 16] width 65 height 11
